Goal: Task Accomplishment & Management: Complete application form

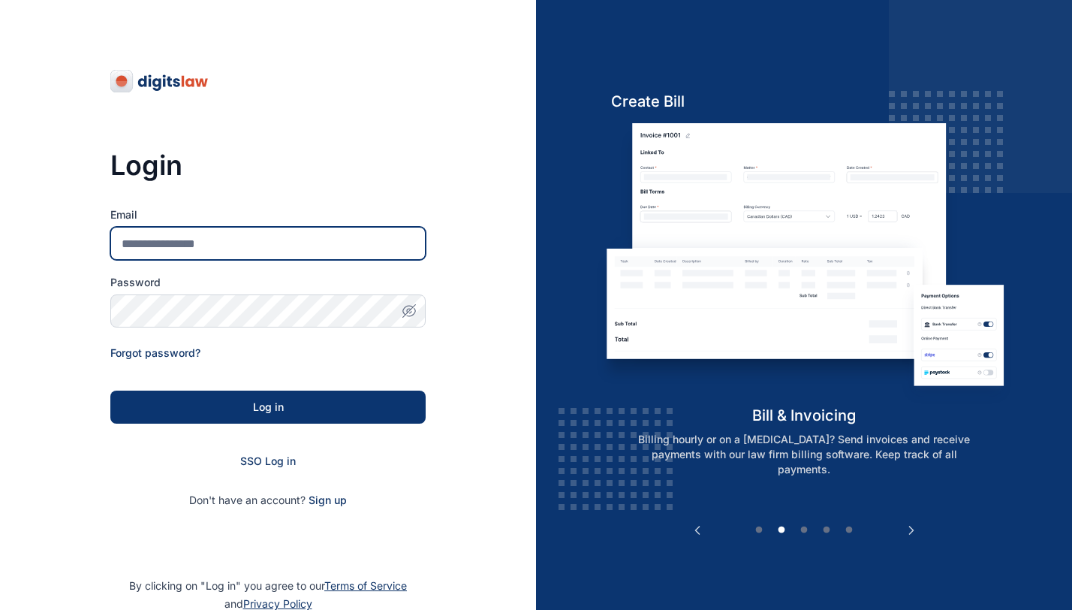
type input "**********"
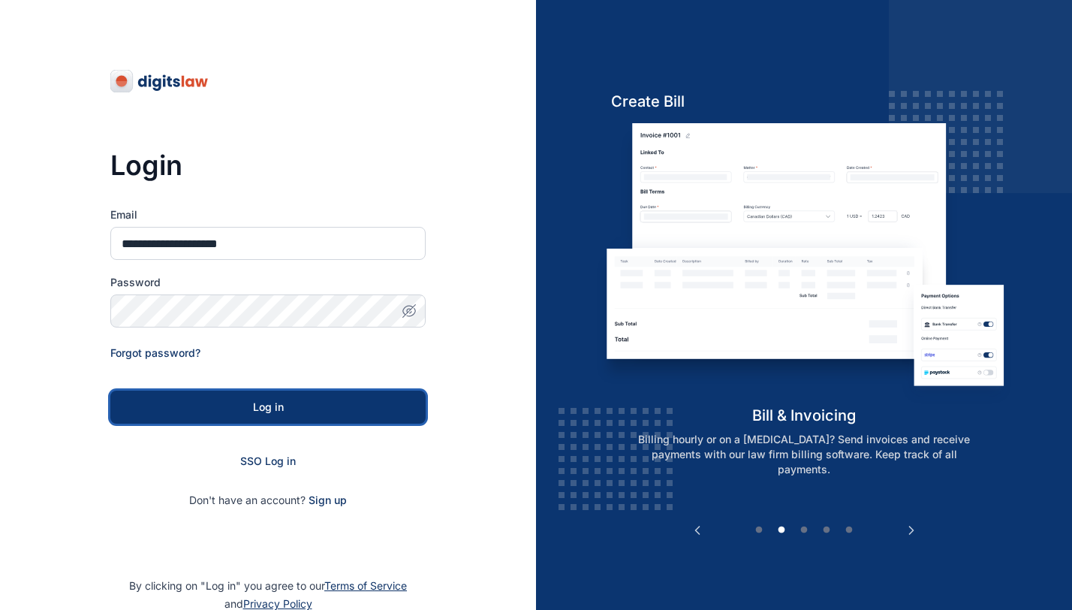
click at [128, 404] on button "Log in" at bounding box center [267, 406] width 315 height 33
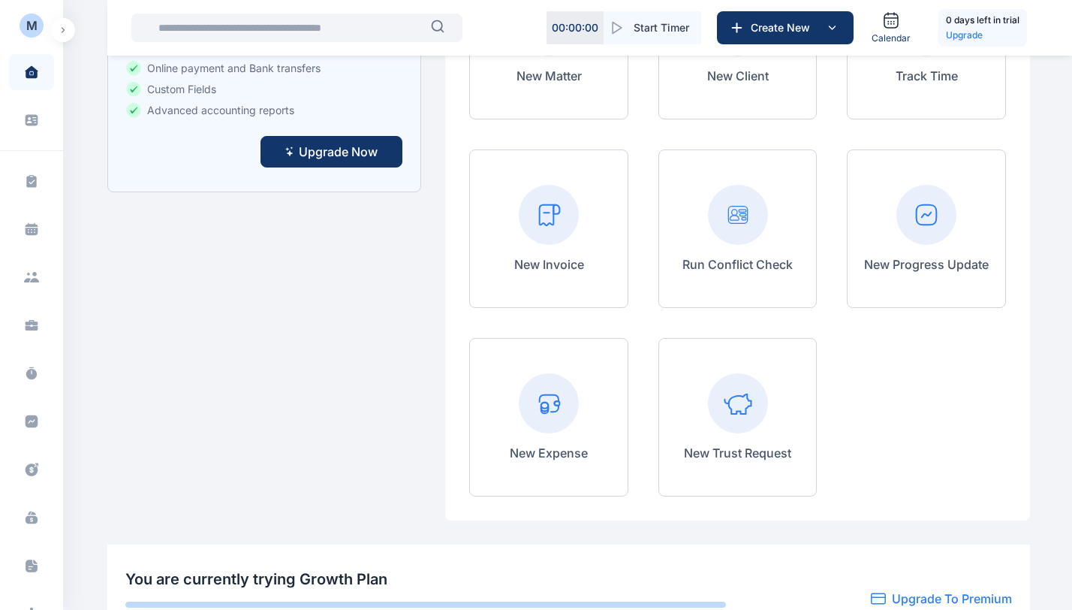
scroll to position [725, 0]
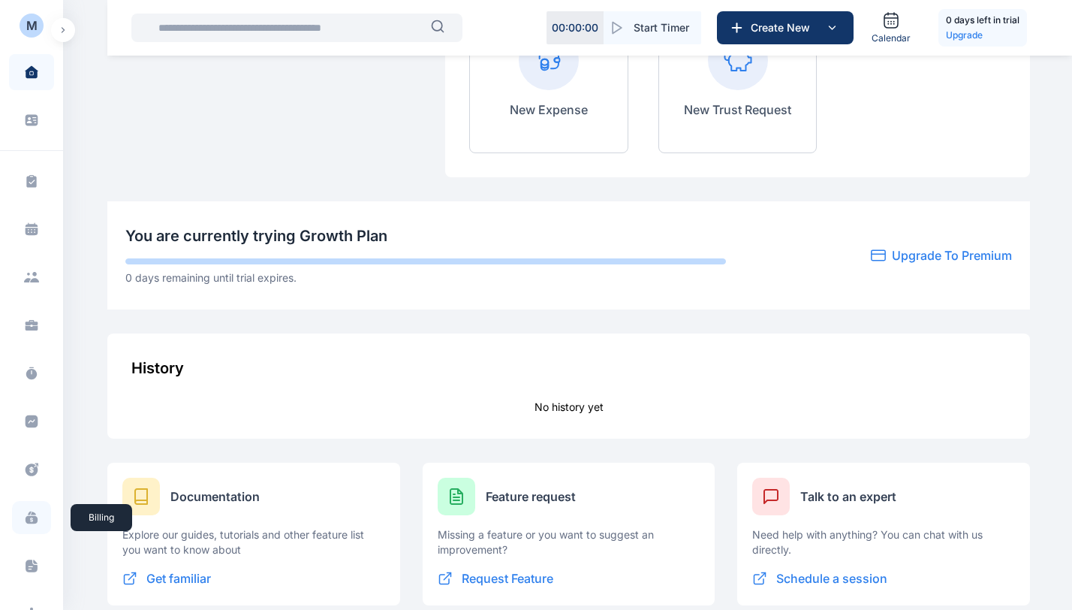
click at [24, 520] on icon at bounding box center [31, 517] width 15 height 15
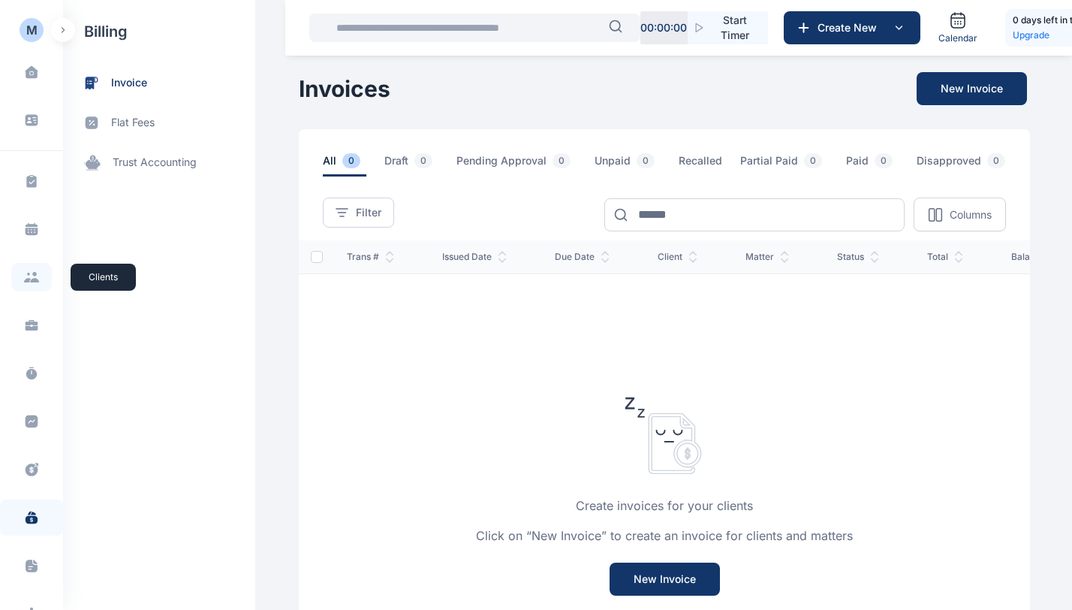
click at [29, 277] on icon at bounding box center [31, 277] width 17 height 11
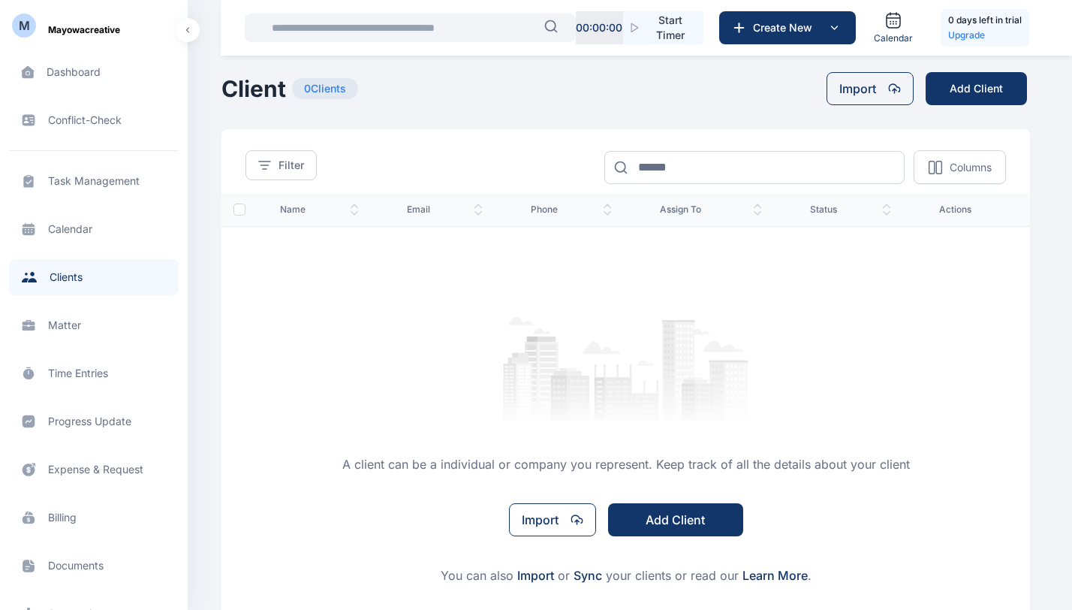
click at [56, 329] on span "Matter matter matter" at bounding box center [94, 325] width 170 height 36
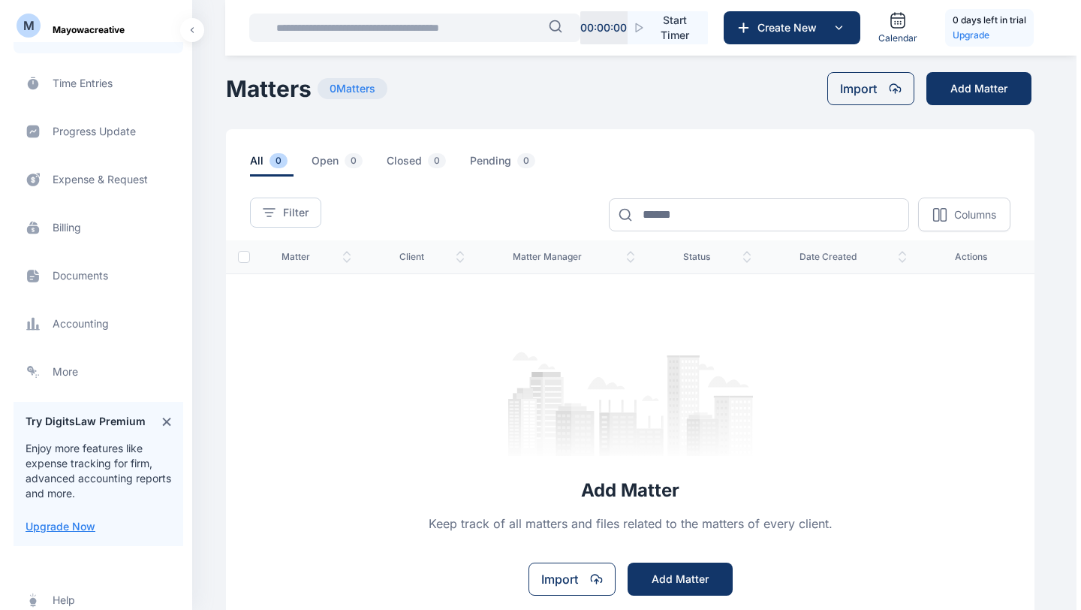
scroll to position [286, 0]
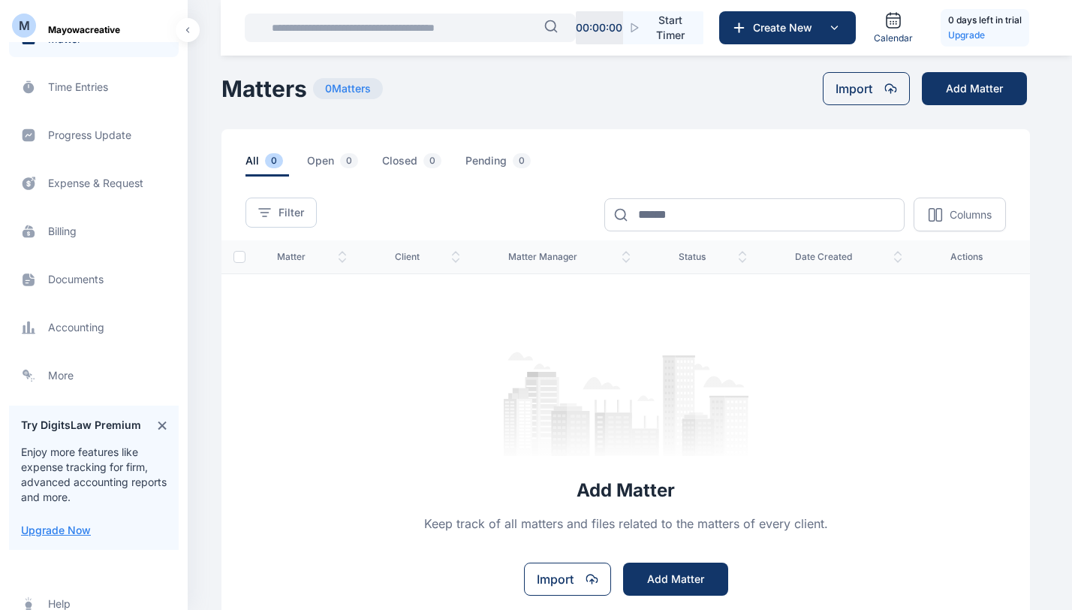
click at [71, 381] on span "Metrics more more" at bounding box center [94, 375] width 170 height 36
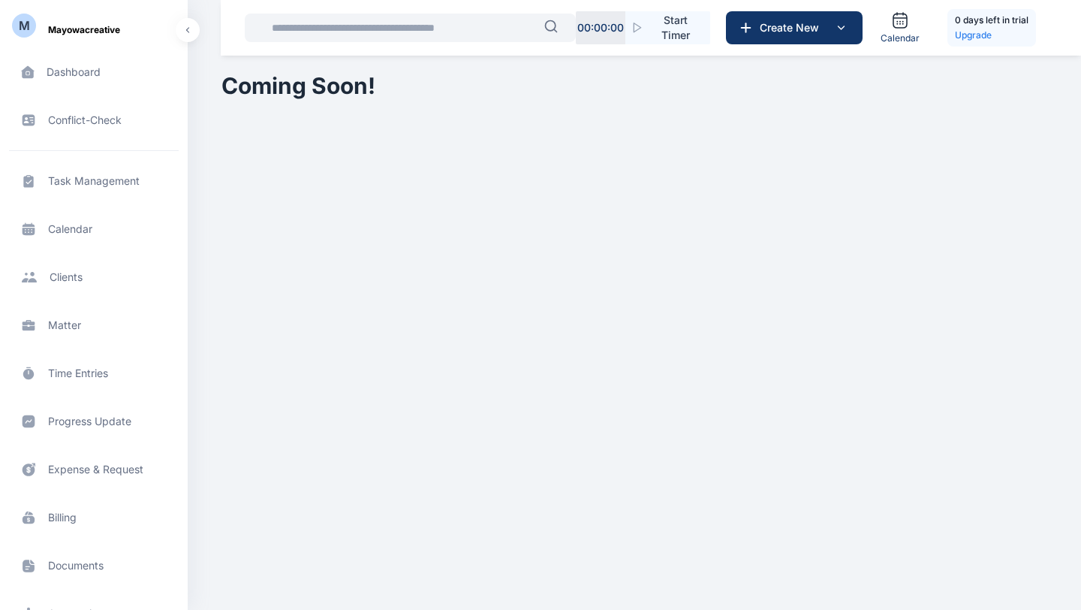
click at [62, 475] on span "Expense & Request expense & request expense & request" at bounding box center [94, 469] width 170 height 36
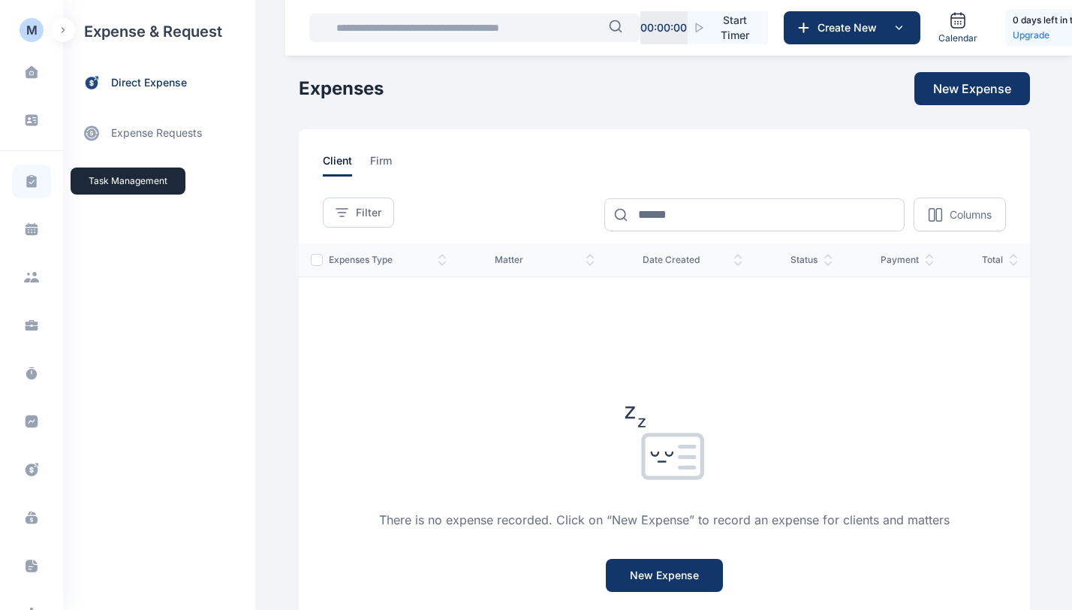
click at [26, 185] on icon at bounding box center [31, 180] width 10 height 13
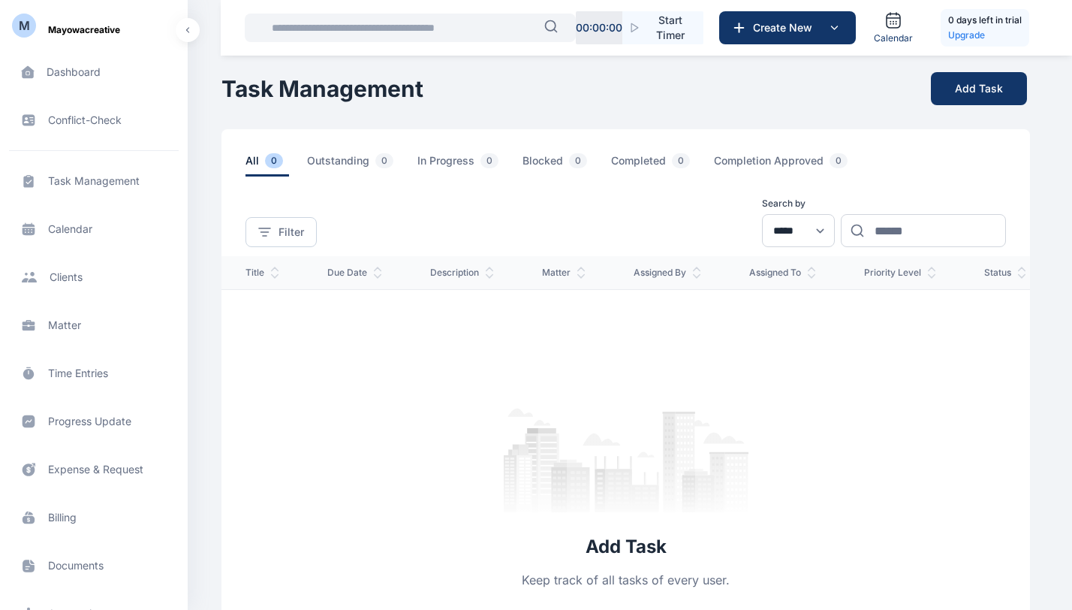
click at [67, 234] on span "Calendar calendar calendar" at bounding box center [94, 229] width 170 height 36
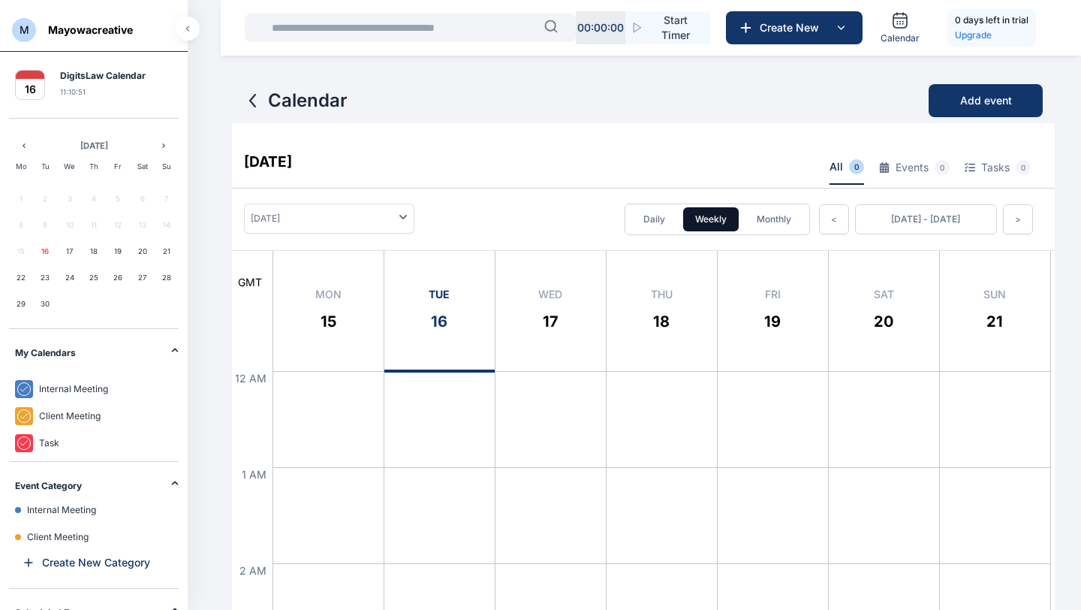
click at [197, 27] on button "button" at bounding box center [188, 29] width 24 height 24
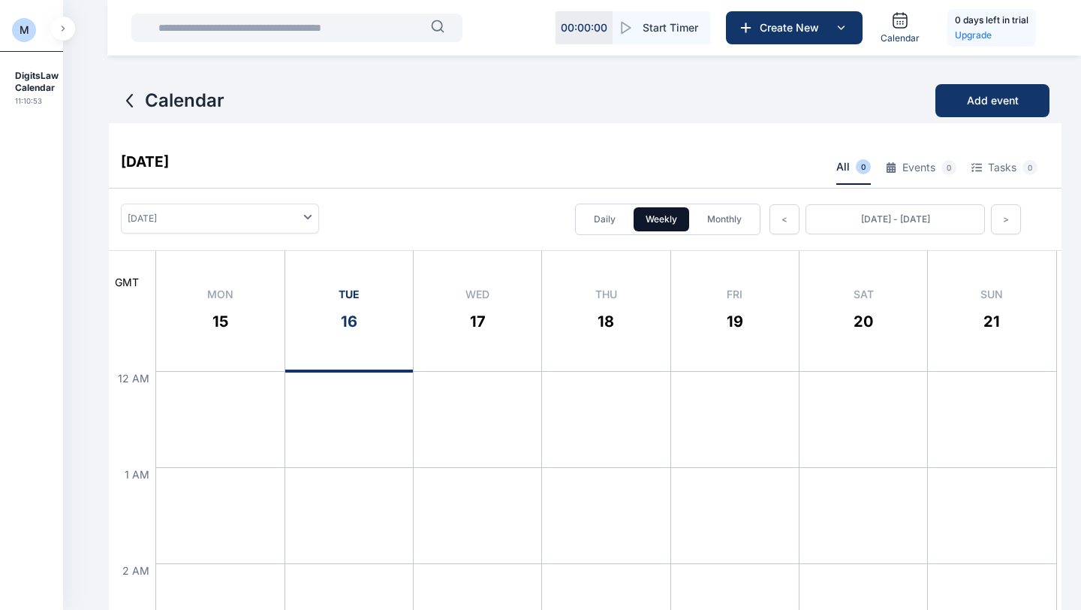
click at [59, 29] on button "button" at bounding box center [63, 29] width 24 height 24
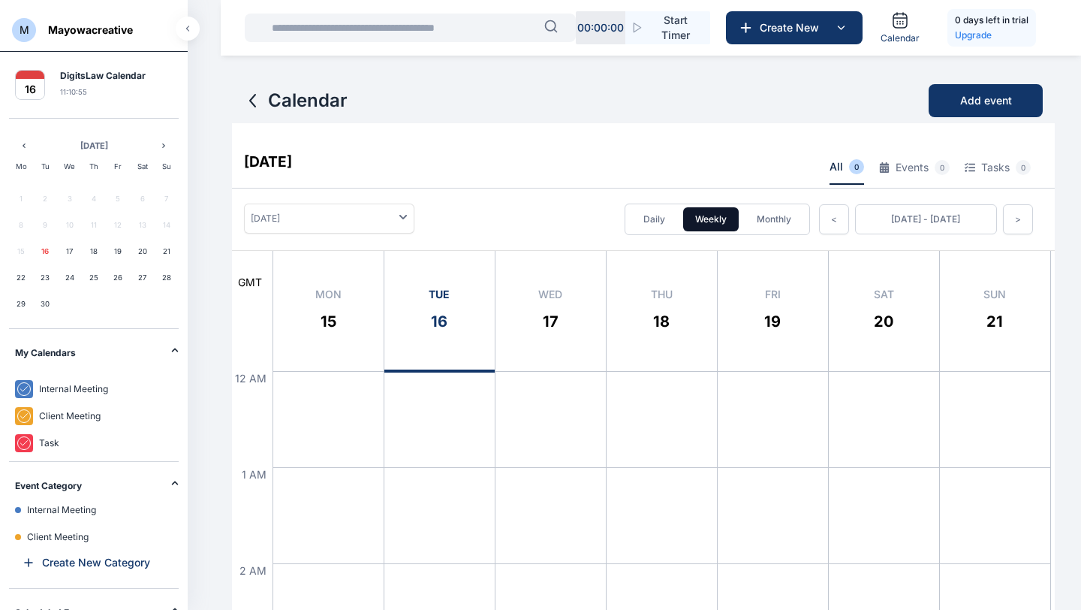
click at [26, 24] on span "M" at bounding box center [24, 30] width 24 height 24
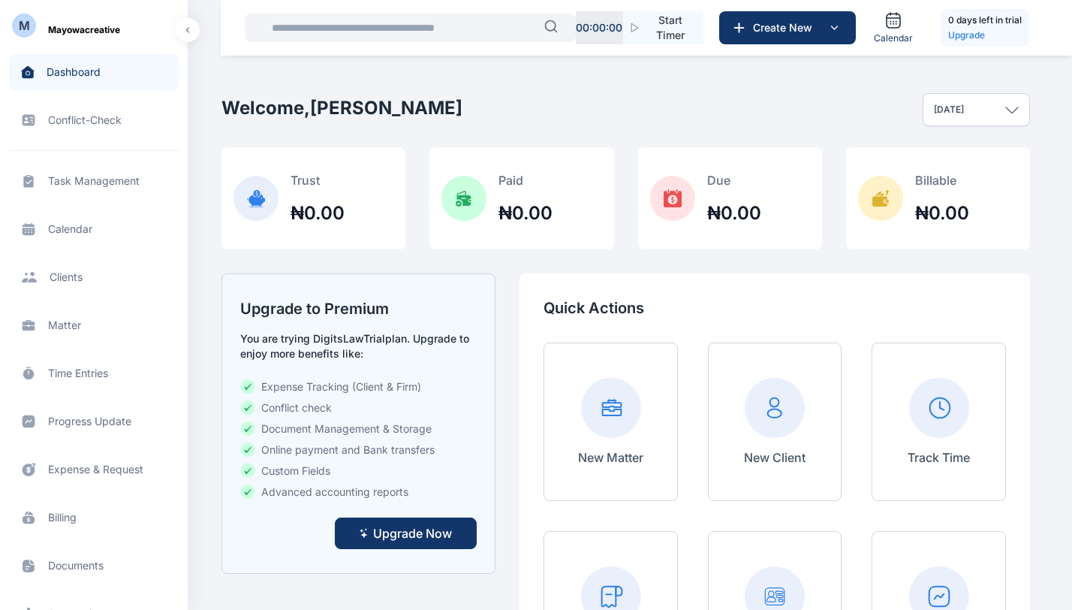
click at [67, 327] on span "Matter matter matter" at bounding box center [94, 325] width 170 height 36
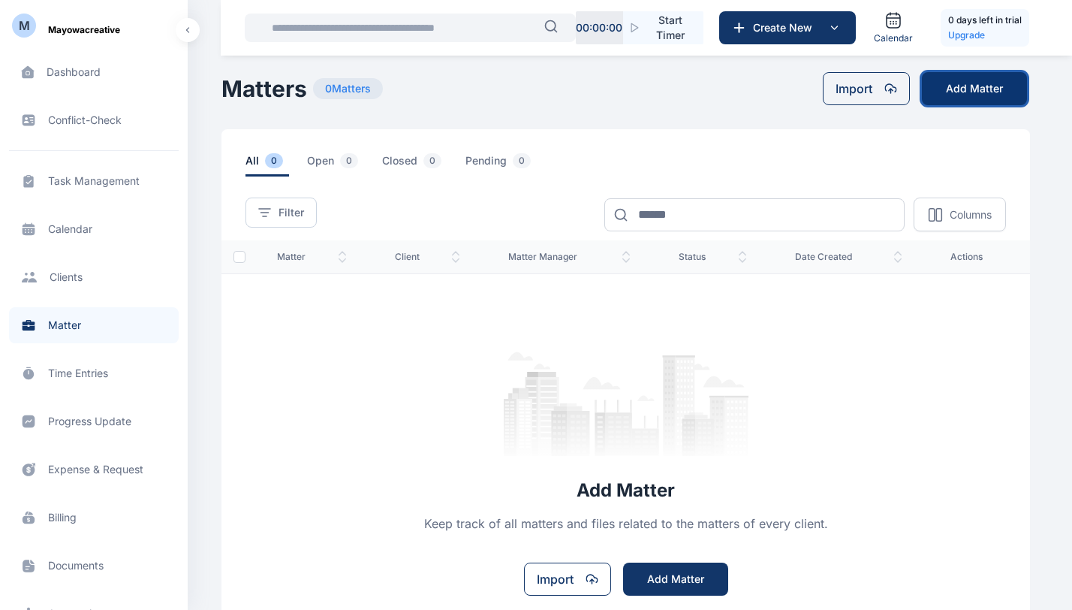
click at [957, 81] on button "Add Matter" at bounding box center [974, 88] width 105 height 33
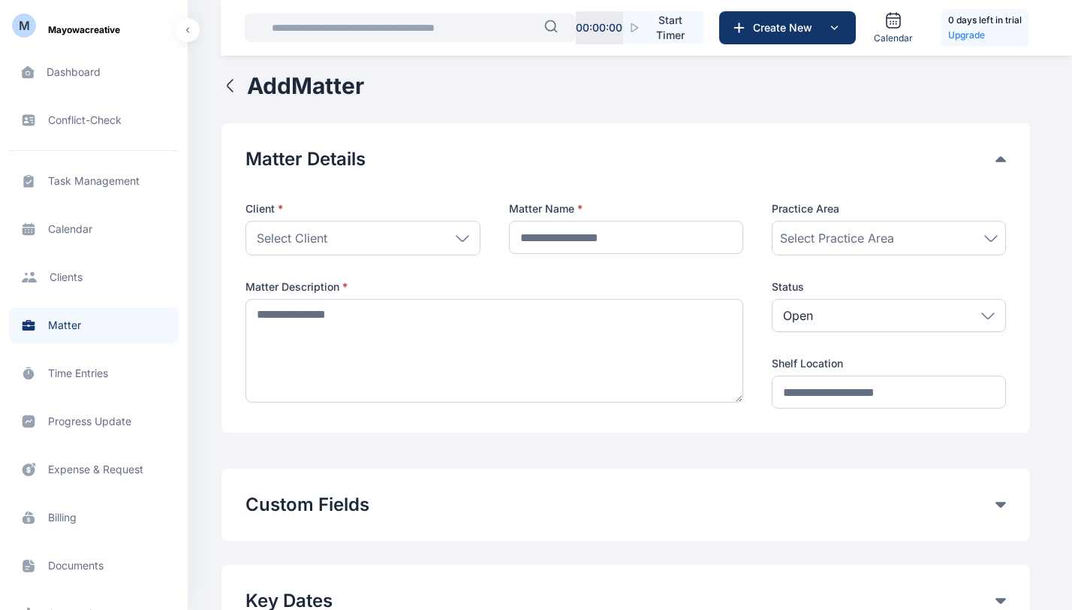
click at [75, 270] on span "Client clients clients" at bounding box center [94, 277] width 170 height 36
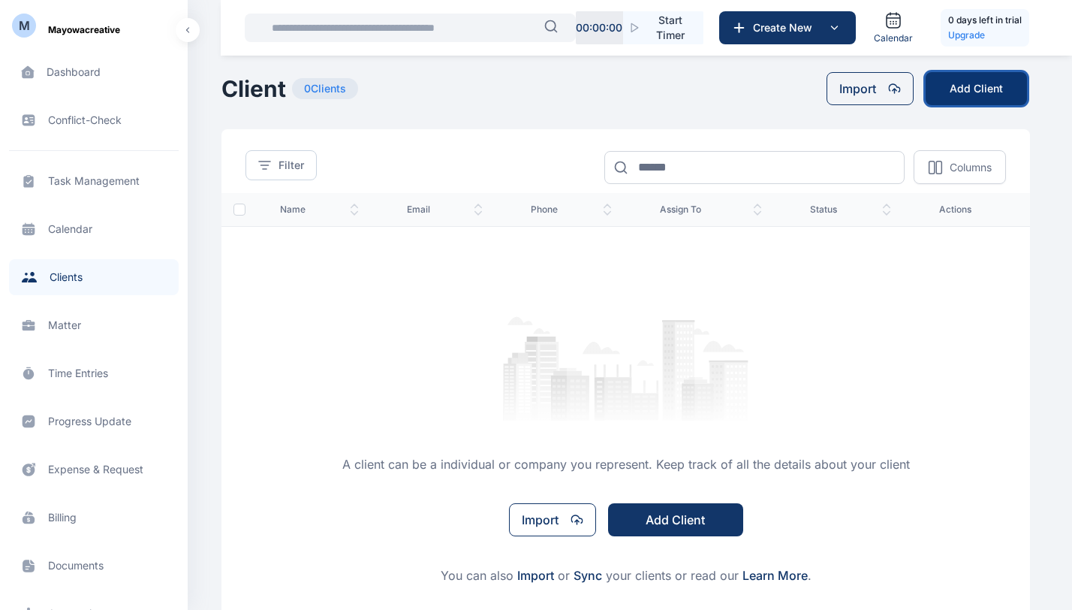
click at [958, 81] on button "Add Client" at bounding box center [976, 88] width 101 height 33
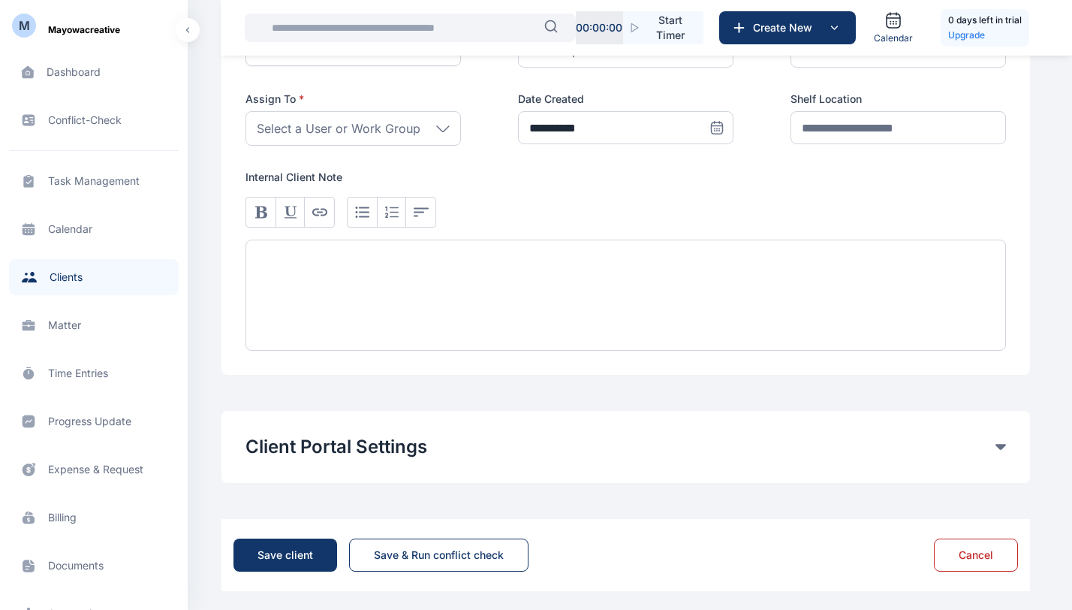
scroll to position [822, 0]
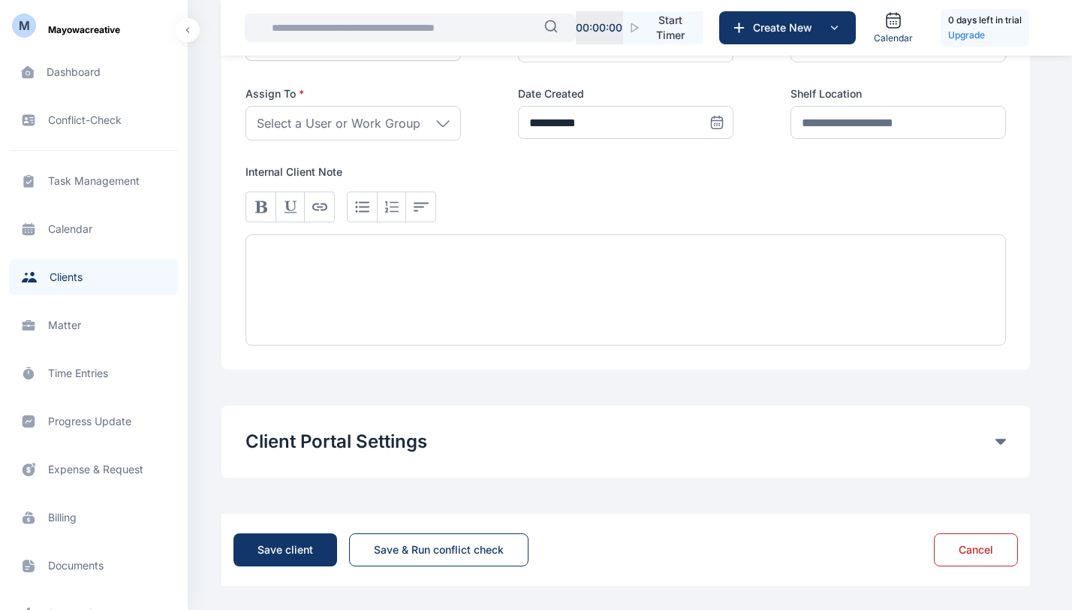
click at [1022, 448] on div "Client Portal Settings Client portal access Yes No Send email notification to C…" at bounding box center [626, 442] width 809 height 72
click at [994, 437] on button "Client Portal Settings" at bounding box center [621, 442] width 750 height 24
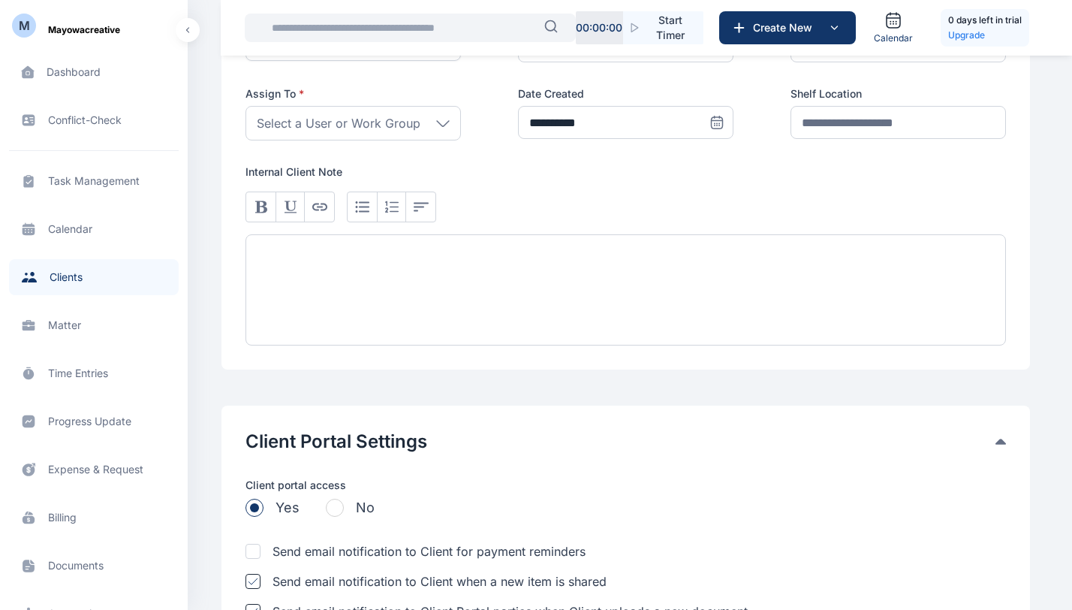
click at [994, 437] on button "Client Portal Settings" at bounding box center [621, 442] width 750 height 24
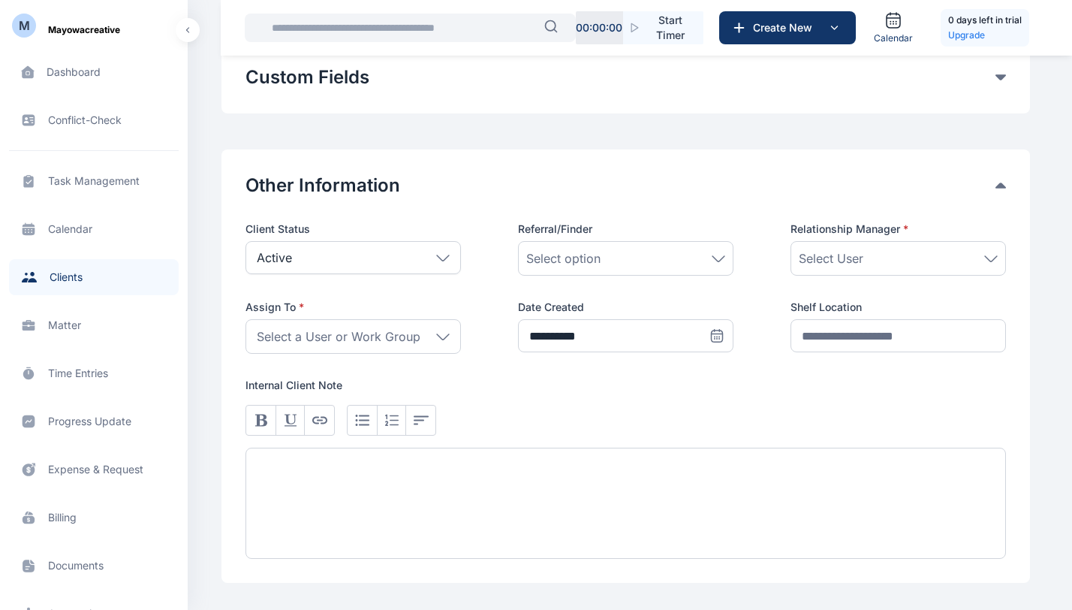
scroll to position [550, 0]
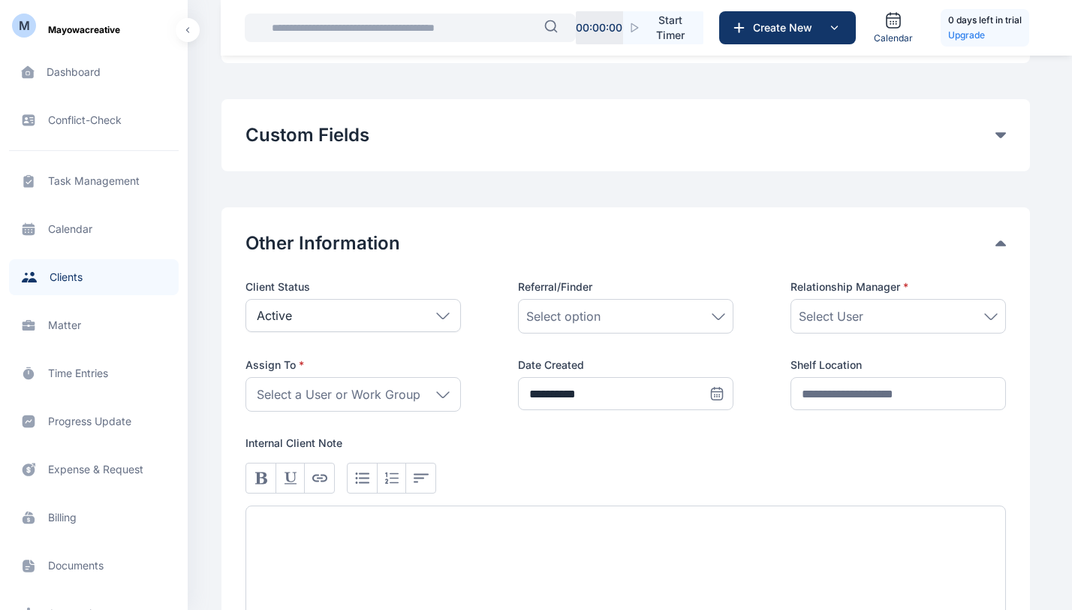
click at [1006, 247] on div "**********" at bounding box center [626, 423] width 809 height 433
click at [1004, 246] on div "Other Information" at bounding box center [626, 243] width 761 height 24
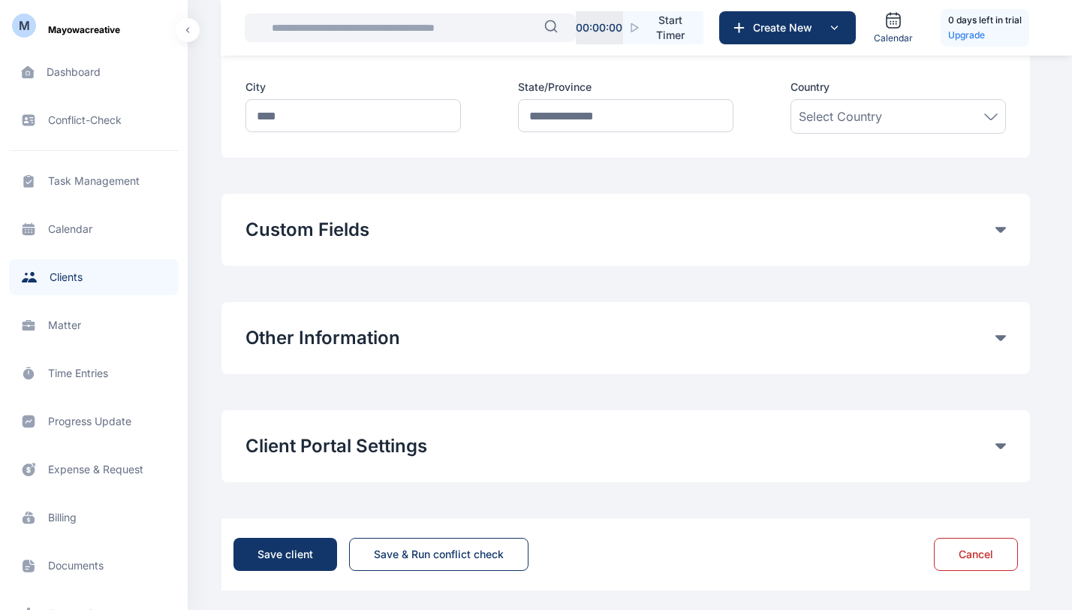
scroll to position [460, 0]
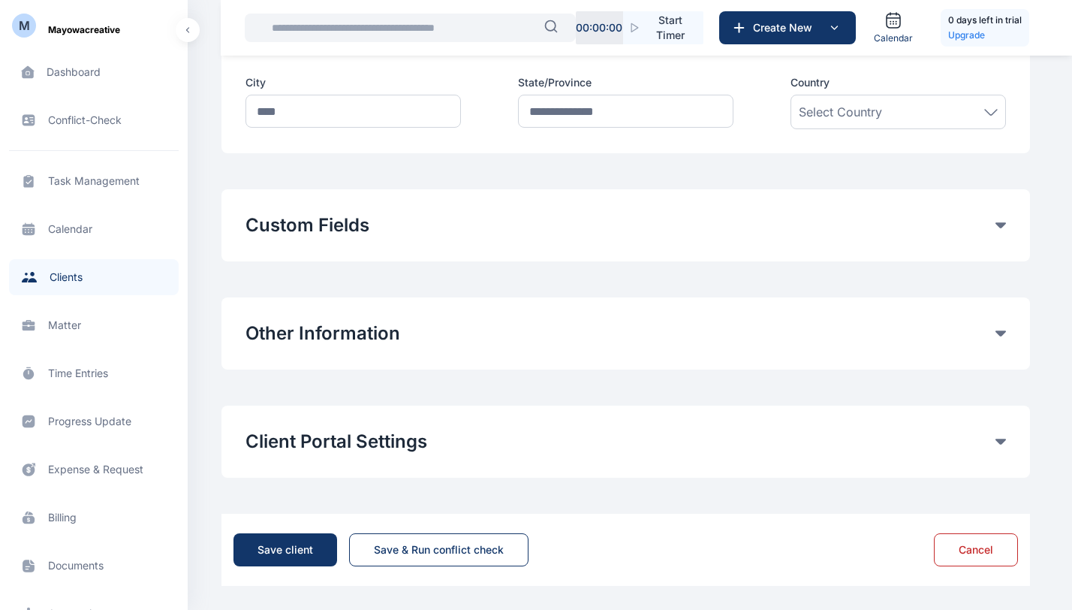
click at [1000, 231] on div "Custom Fields" at bounding box center [626, 225] width 761 height 24
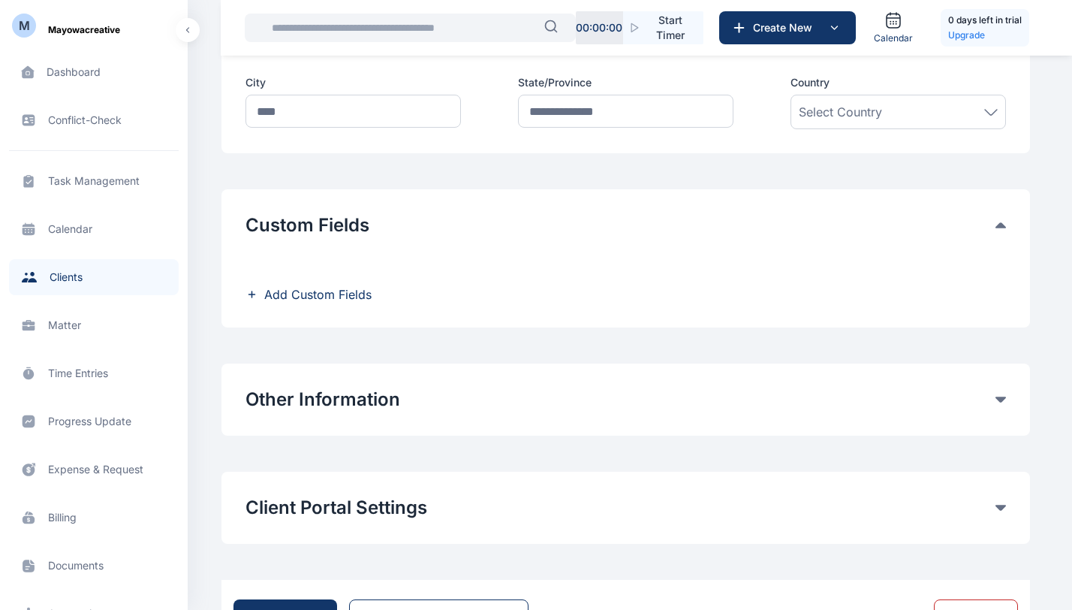
click at [1000, 230] on div "Custom Fields" at bounding box center [626, 225] width 761 height 24
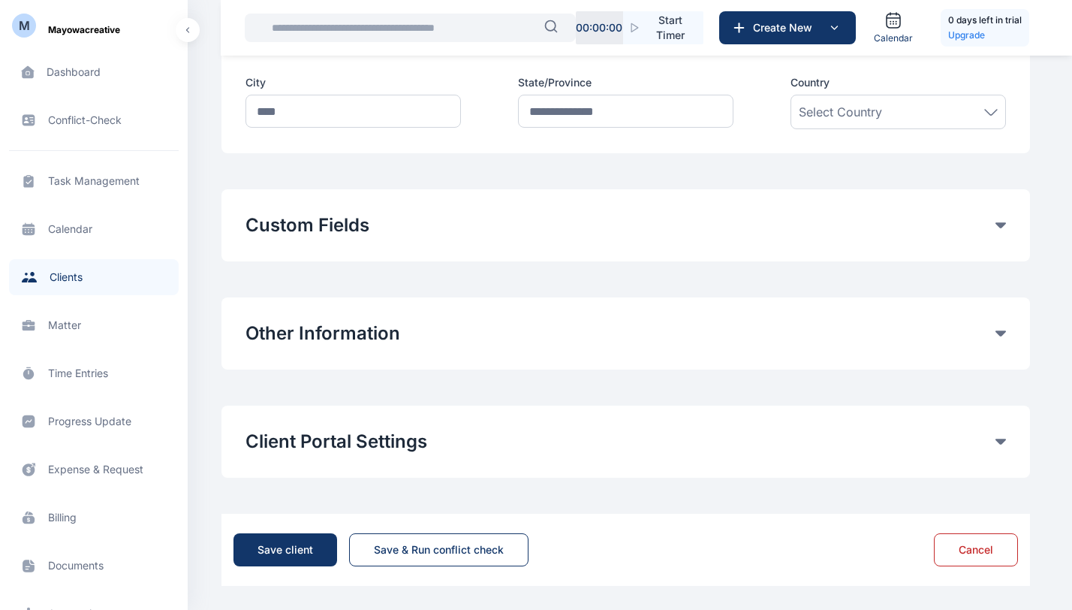
click at [1000, 230] on div "Custom Fields" at bounding box center [626, 225] width 761 height 24
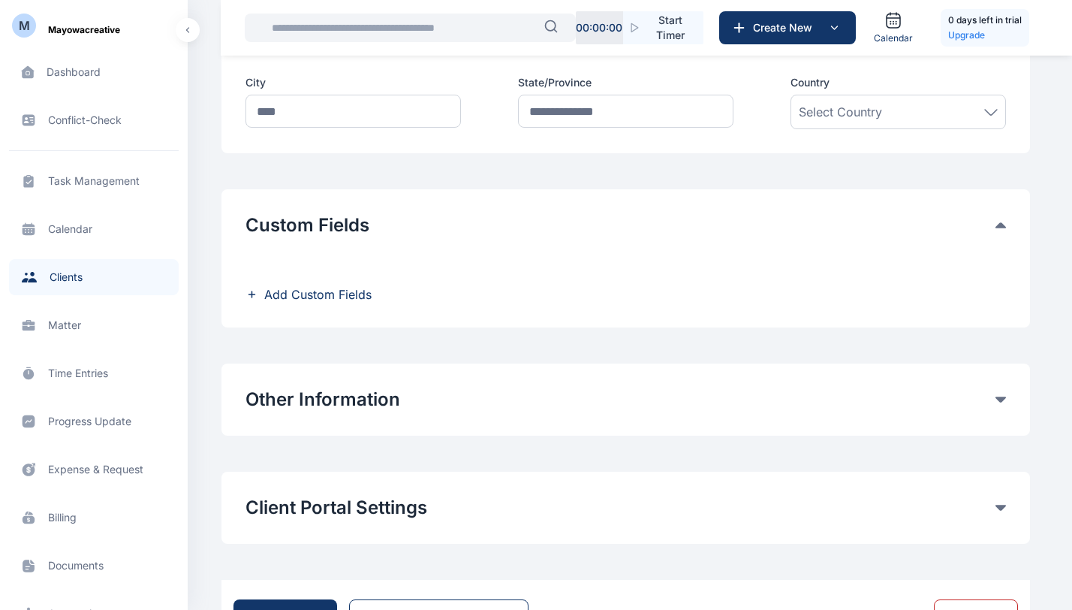
click at [1000, 230] on div "Custom Fields" at bounding box center [626, 225] width 761 height 24
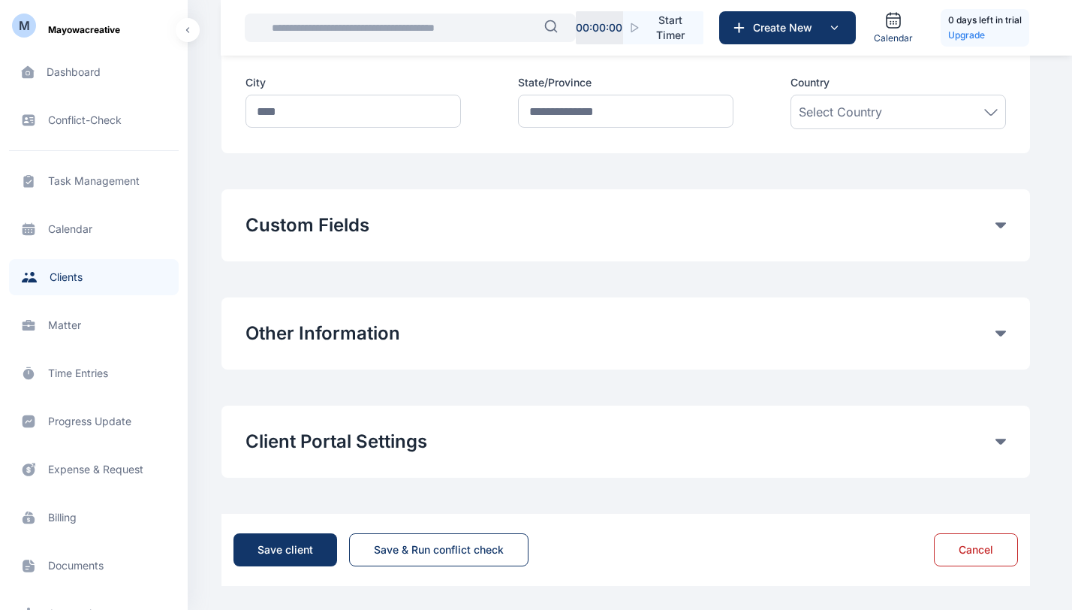
click at [994, 225] on button "Custom Fields" at bounding box center [621, 225] width 750 height 24
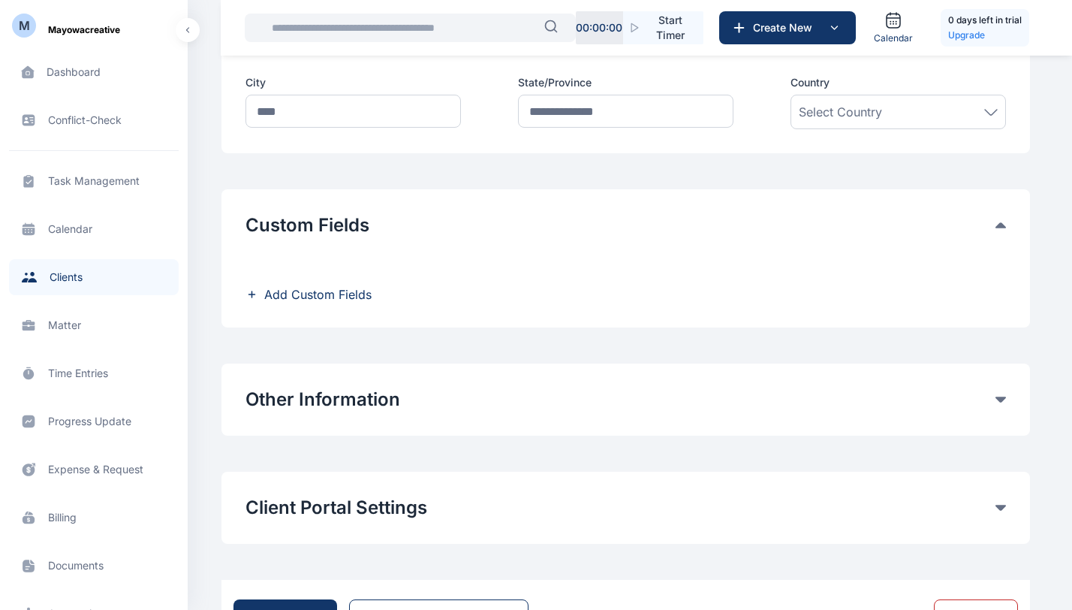
click at [330, 287] on span "Add Custom Fields" at bounding box center [317, 294] width 107 height 18
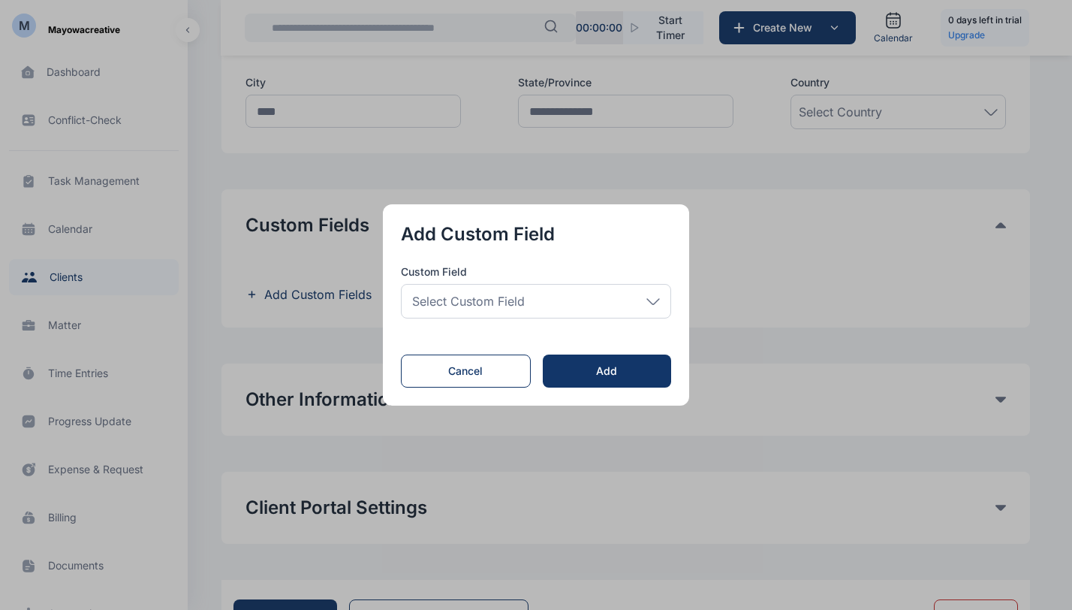
click at [608, 311] on div "Select Custom Field" at bounding box center [536, 301] width 270 height 35
click at [784, 312] on button "button" at bounding box center [536, 305] width 1072 height 610
click at [499, 359] on button "Cancel" at bounding box center [466, 370] width 130 height 33
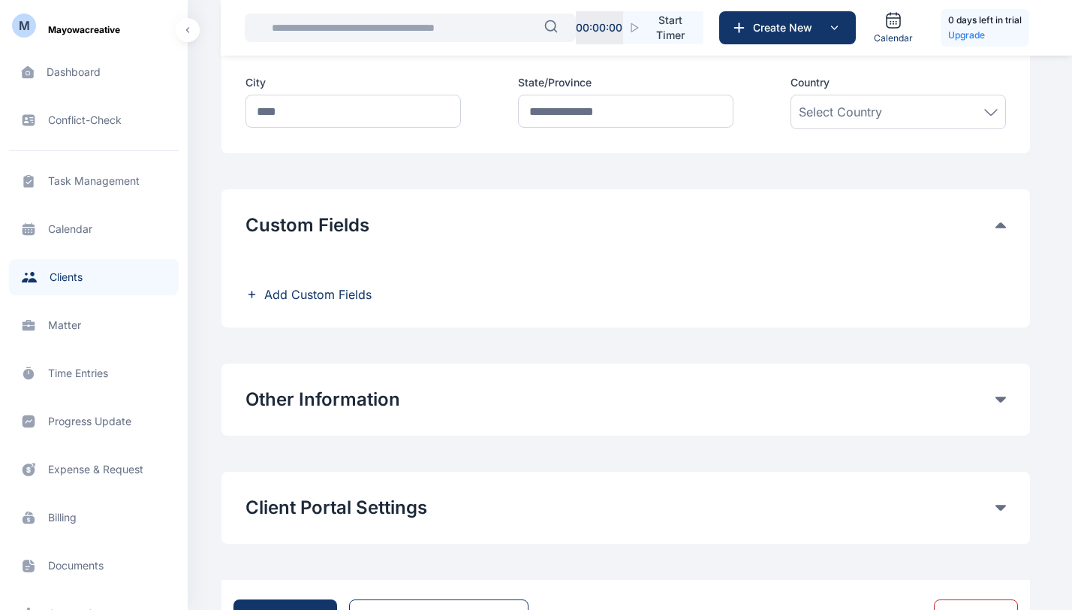
click at [1000, 232] on div "Custom Fields" at bounding box center [626, 225] width 761 height 24
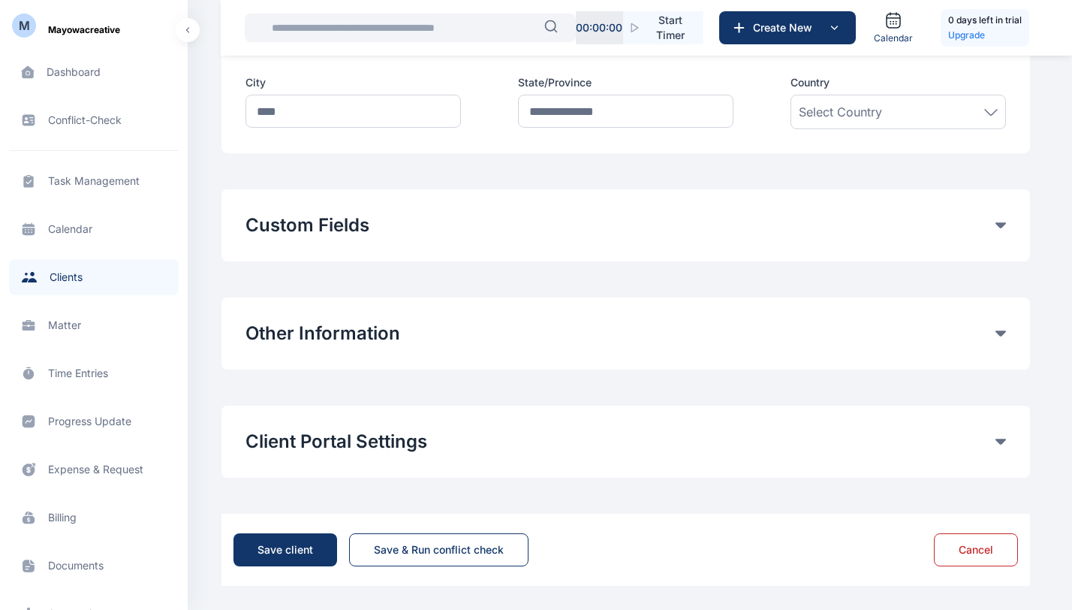
click at [991, 333] on button "Other Information" at bounding box center [621, 333] width 750 height 24
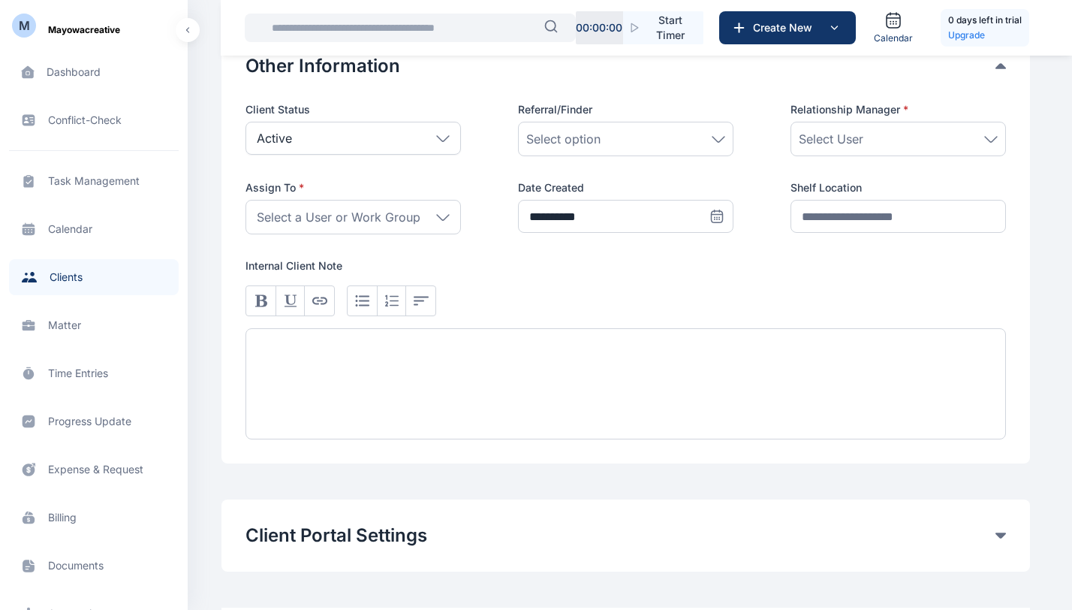
scroll to position [822, 0]
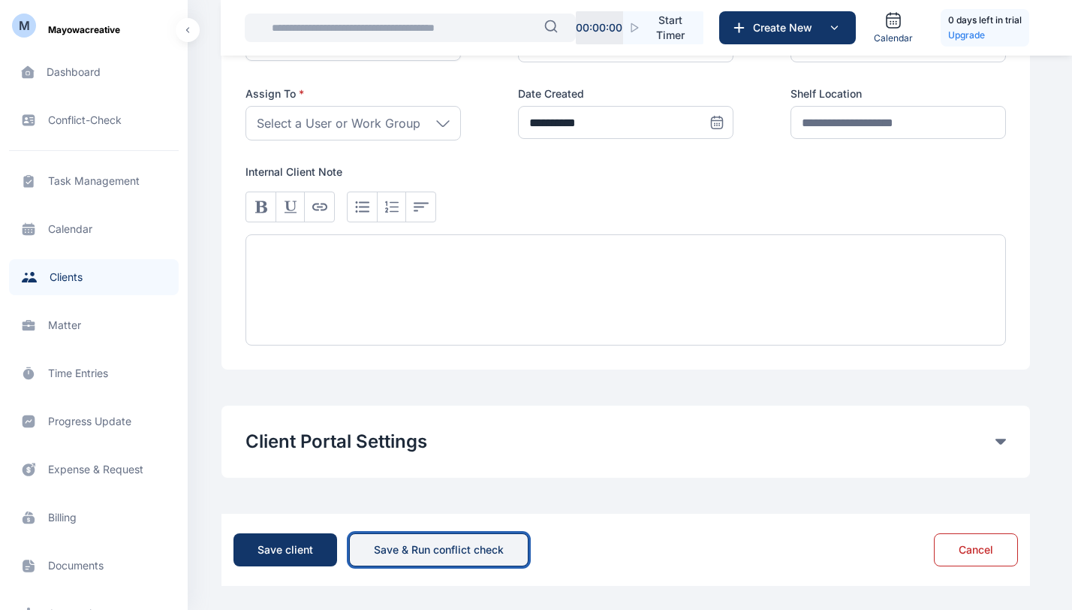
click at [517, 556] on button "Save & Run conflict check" at bounding box center [438, 549] width 179 height 33
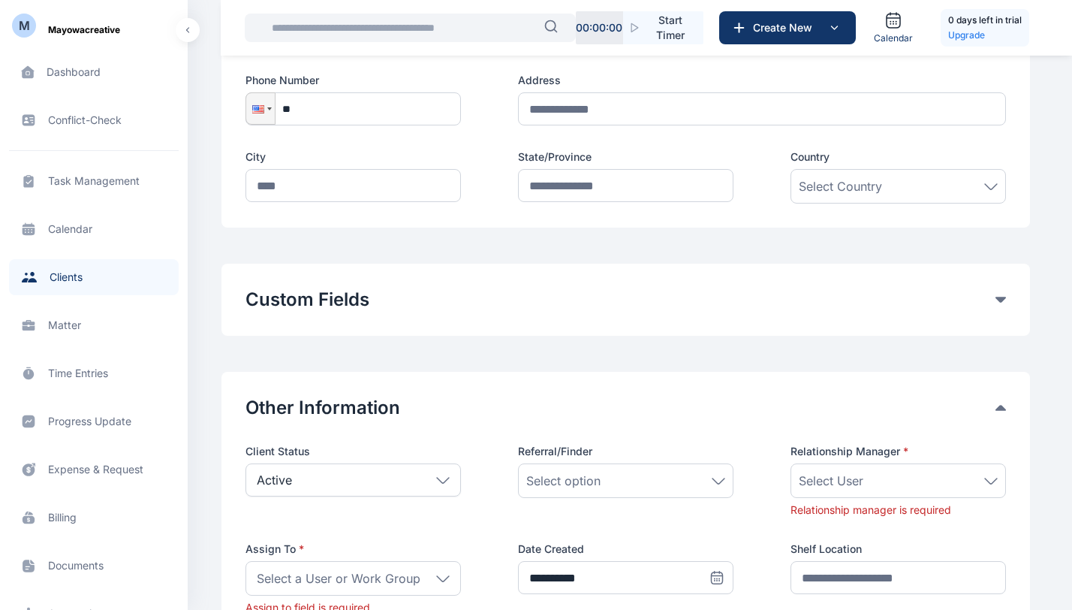
scroll to position [398, 0]
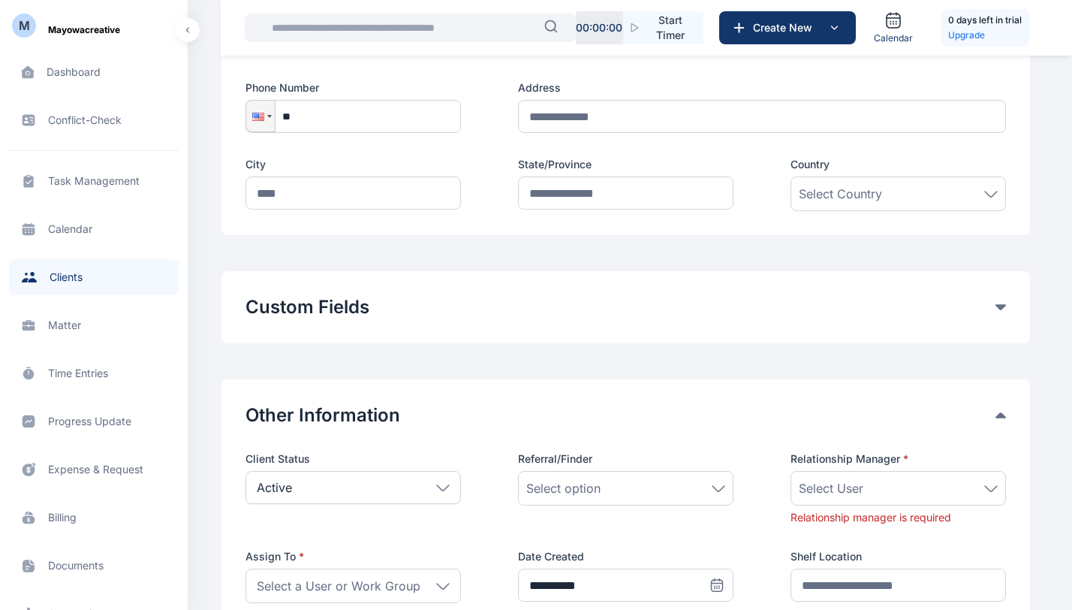
click at [1006, 304] on div "Custom Fields Add Custom Fields" at bounding box center [626, 307] width 809 height 72
click at [994, 309] on button "Custom Fields" at bounding box center [621, 307] width 750 height 24
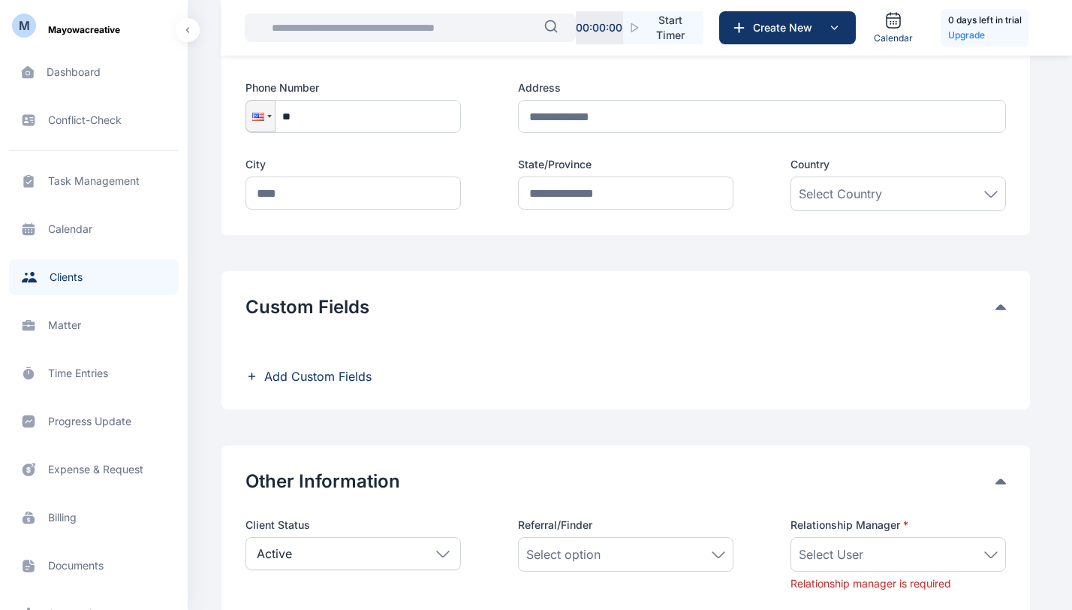
click at [994, 309] on button "Custom Fields" at bounding box center [621, 307] width 750 height 24
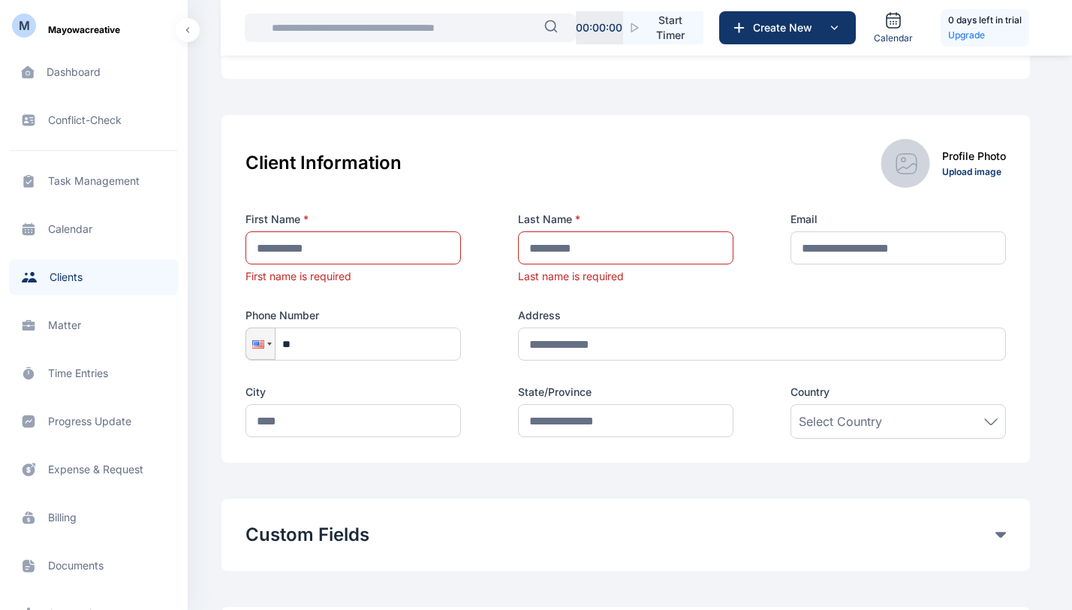
scroll to position [0, 0]
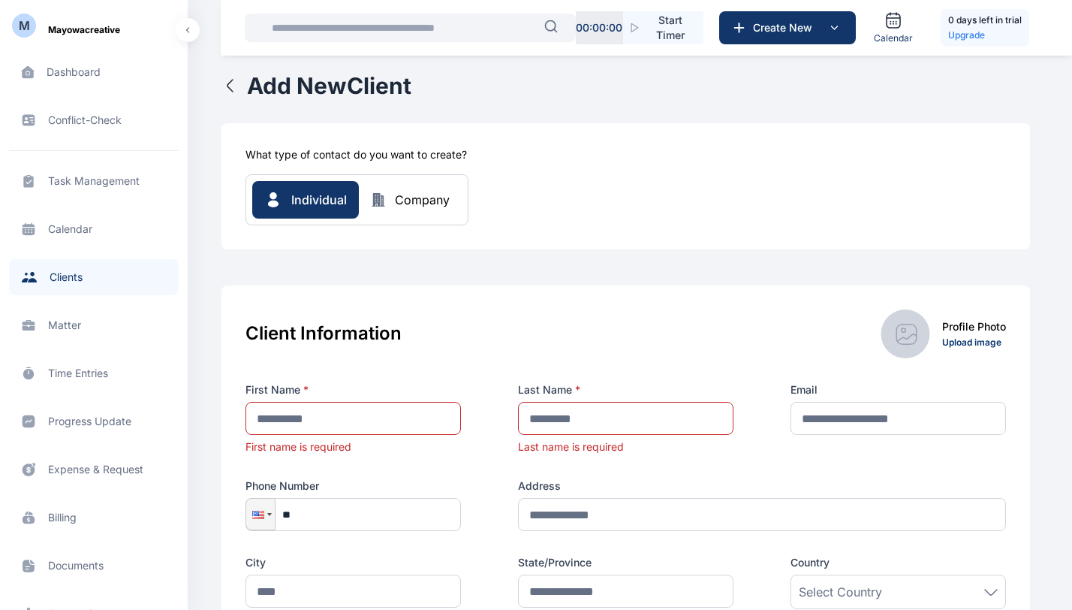
click at [554, 293] on div "Client Information Profile Photo Upload image First Name * First name is requir…" at bounding box center [626, 459] width 809 height 348
